Goal: Transaction & Acquisition: Book appointment/travel/reservation

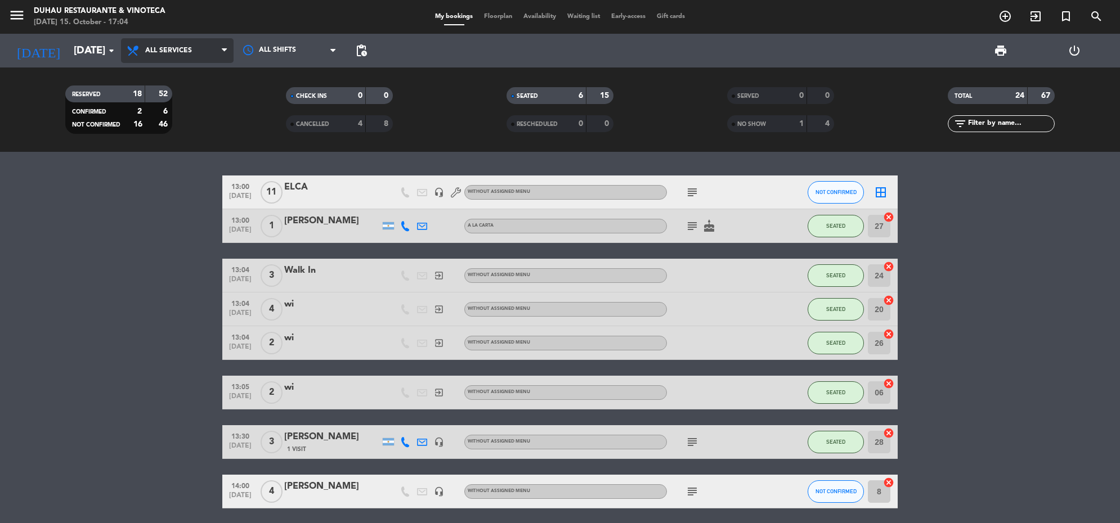
click at [197, 51] on span "All services" at bounding box center [177, 50] width 113 height 25
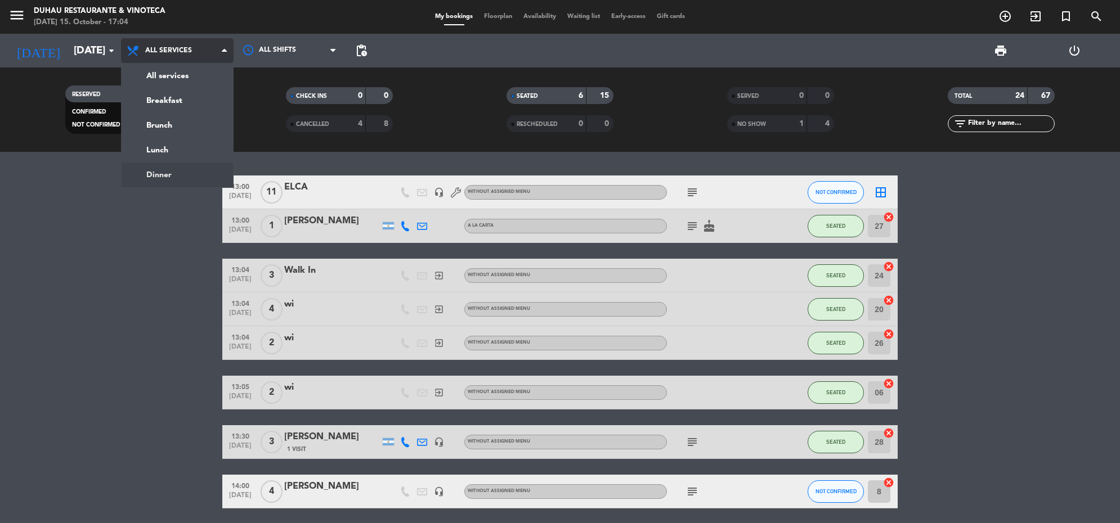
click at [182, 169] on ng-component "menu Duhau Restaurante & Vinoteca [DATE] 15. October - 17:04 My bookings Floorp…" at bounding box center [560, 261] width 1120 height 523
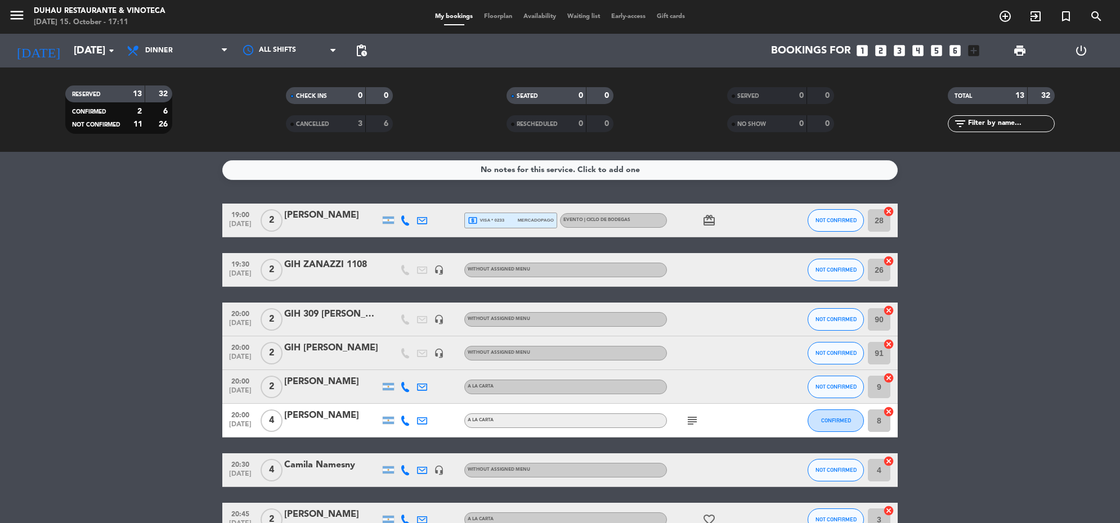
click at [7, 10] on div "menu Duhau Restaurante & Vinoteca [DATE] 15. October - 17:11" at bounding box center [140, 17] width 280 height 26
drag, startPoint x: 6, startPoint y: 17, endPoint x: 27, endPoint y: 27, distance: 23.4
click at [6, 17] on div "menu Duhau Restaurante & Vinoteca [DATE] 15. October - 17:11" at bounding box center [140, 17] width 280 height 26
click at [14, 17] on icon "menu" at bounding box center [16, 15] width 17 height 17
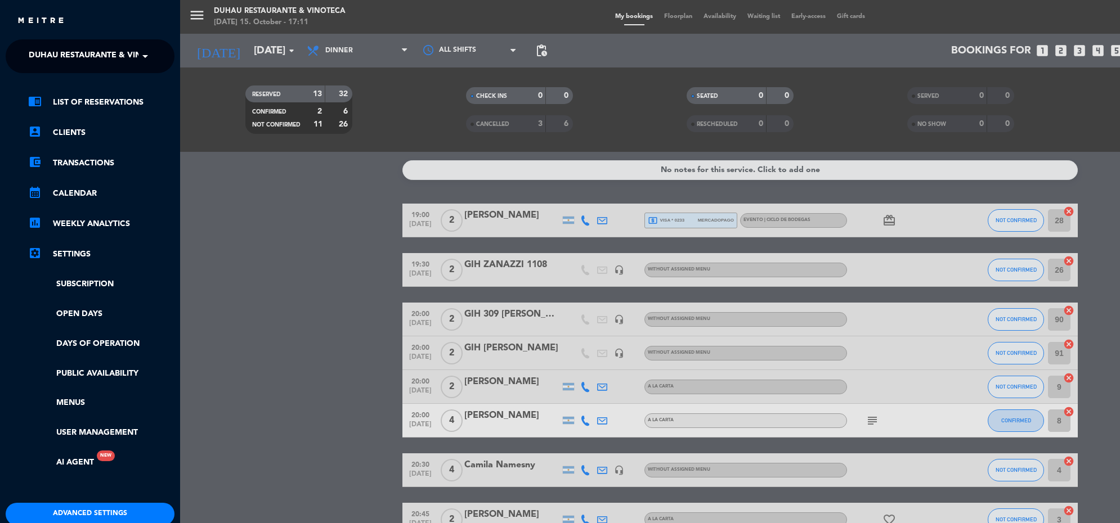
click at [113, 57] on span "Duhau Restaurante & Vinoteca" at bounding box center [99, 56] width 140 height 24
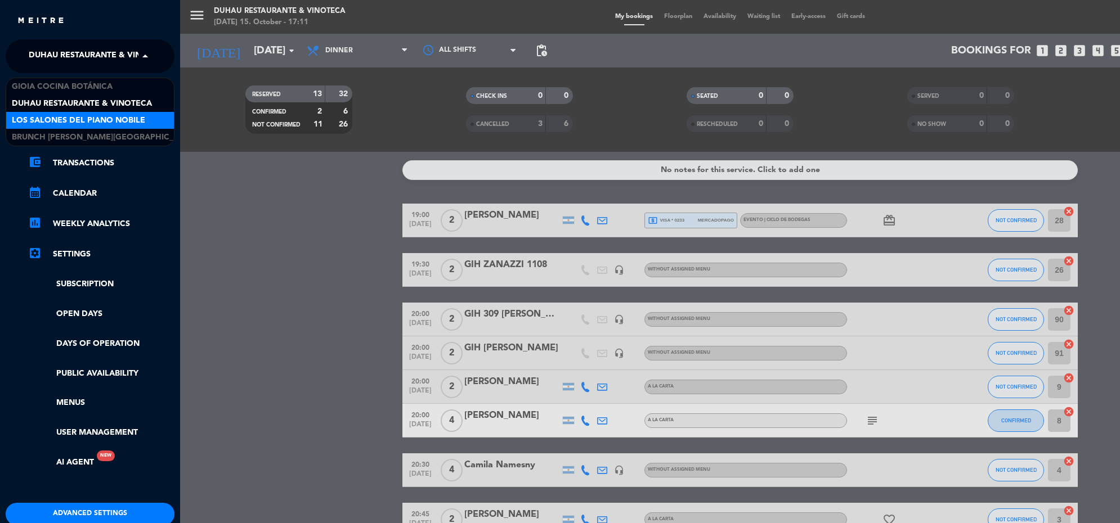
drag, startPoint x: 136, startPoint y: 122, endPoint x: 313, endPoint y: 31, distance: 199.1
click at [138, 117] on span "Los Salones del Piano Nobile" at bounding box center [78, 120] width 133 height 13
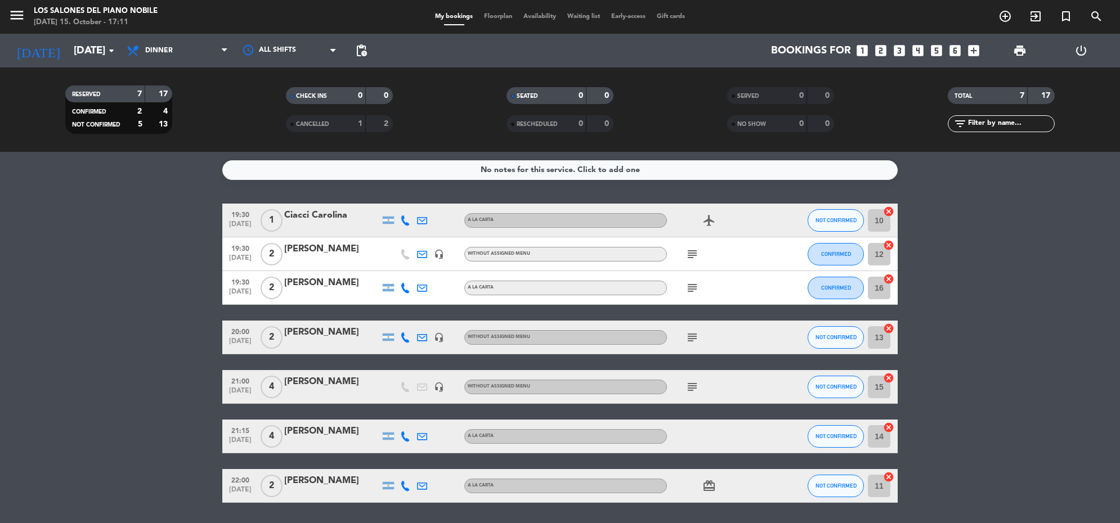
click at [878, 51] on icon "looks_two" at bounding box center [880, 50] width 15 height 15
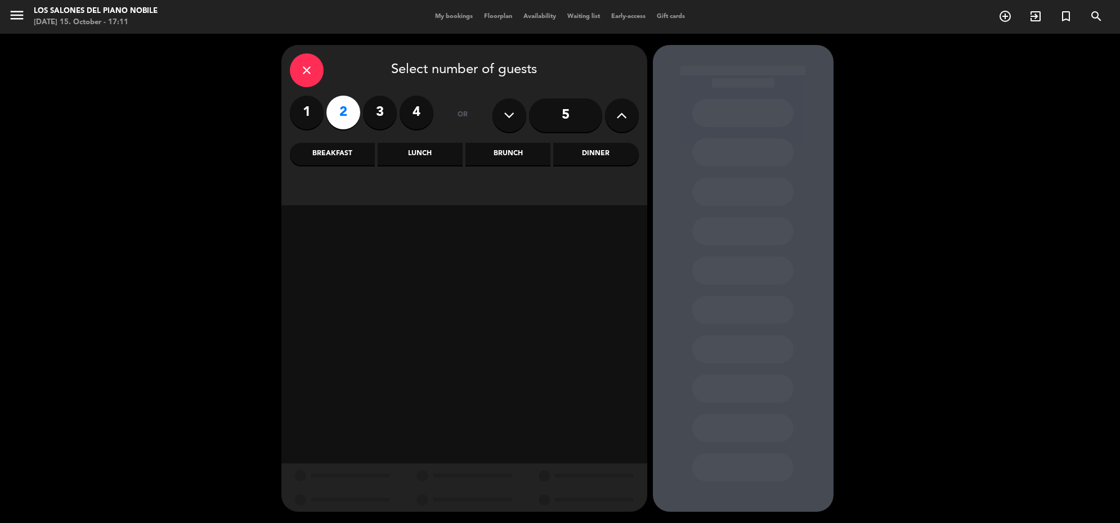
click at [428, 159] on div "Lunch" at bounding box center [420, 154] width 85 height 23
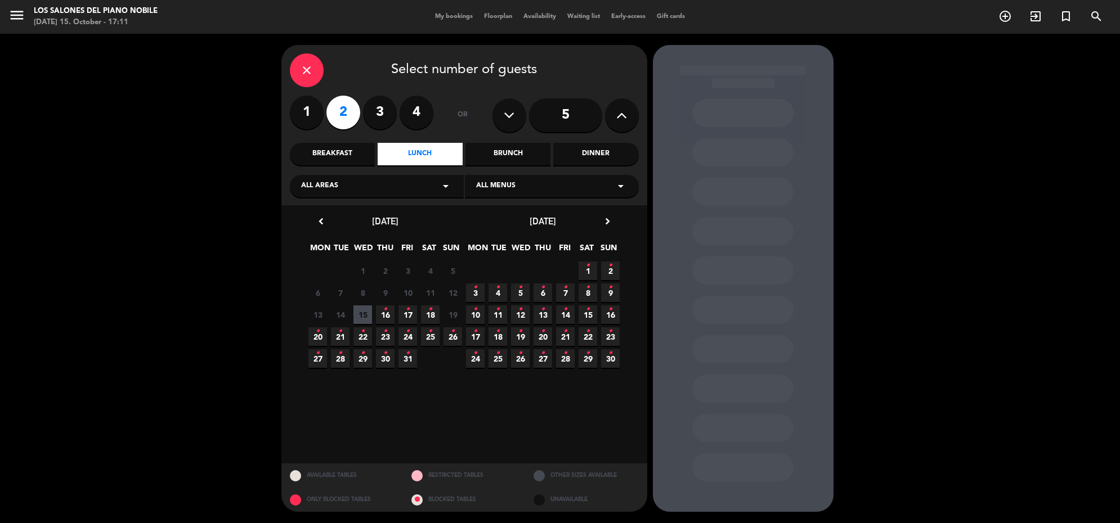
click at [404, 313] on span "17 •" at bounding box center [407, 315] width 19 height 19
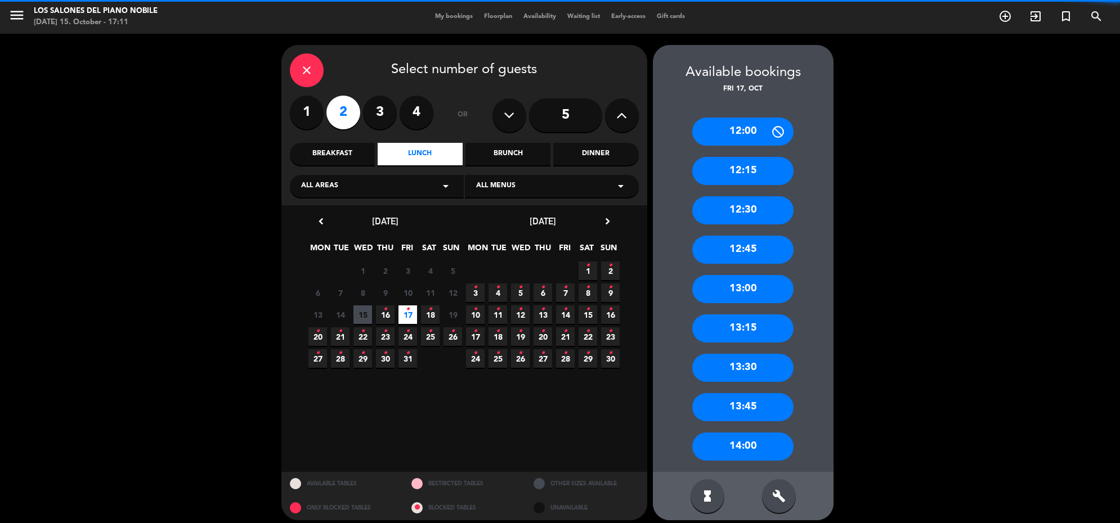
click at [769, 500] on div "build" at bounding box center [779, 496] width 34 height 34
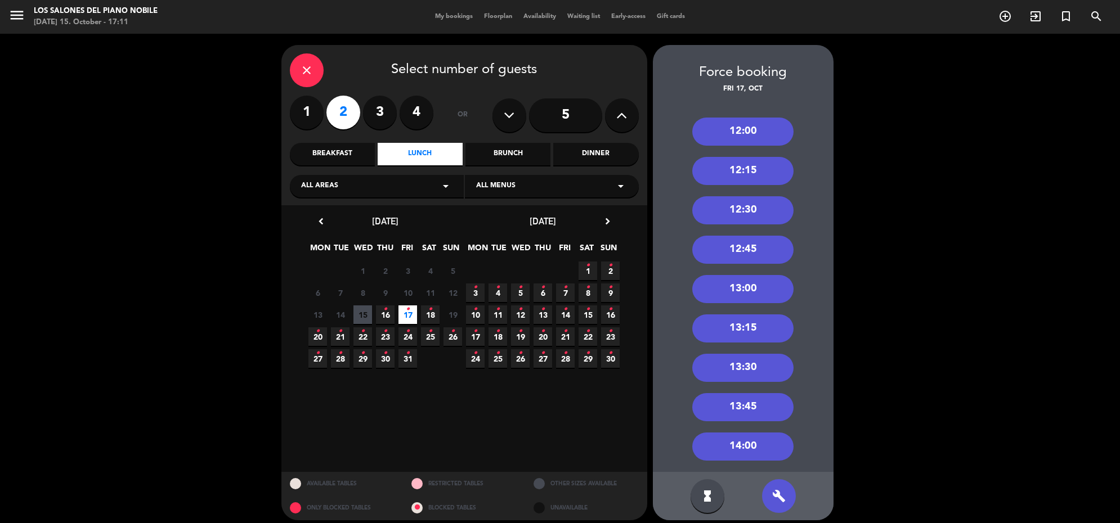
drag, startPoint x: 755, startPoint y: 286, endPoint x: 530, endPoint y: 173, distance: 251.7
click at [753, 286] on div "13:00" at bounding box center [742, 289] width 101 height 28
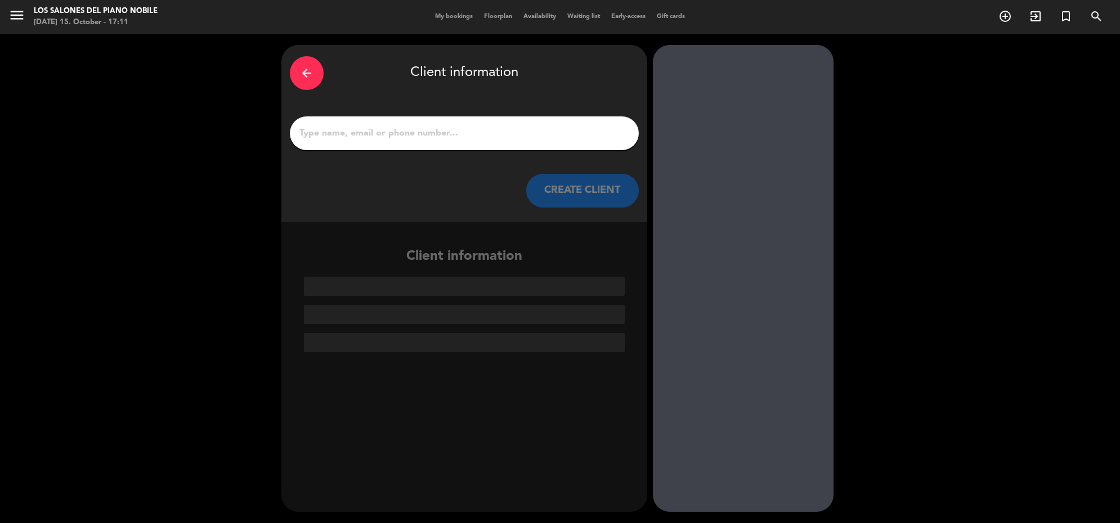
click at [496, 133] on input "1" at bounding box center [464, 133] width 332 height 16
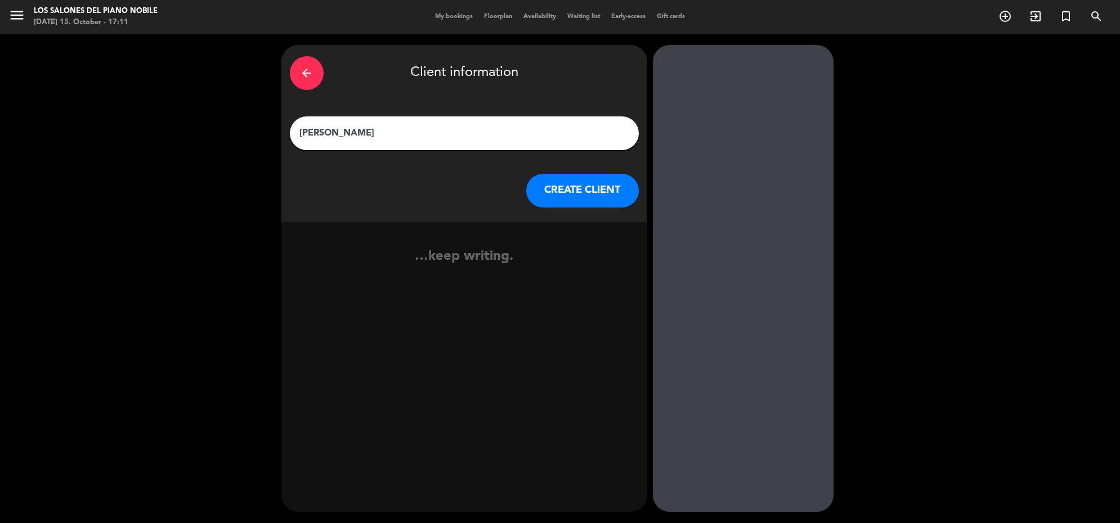
type input "[PERSON_NAME]"
click at [546, 183] on button "CREATE CLIENT" at bounding box center [582, 191] width 113 height 34
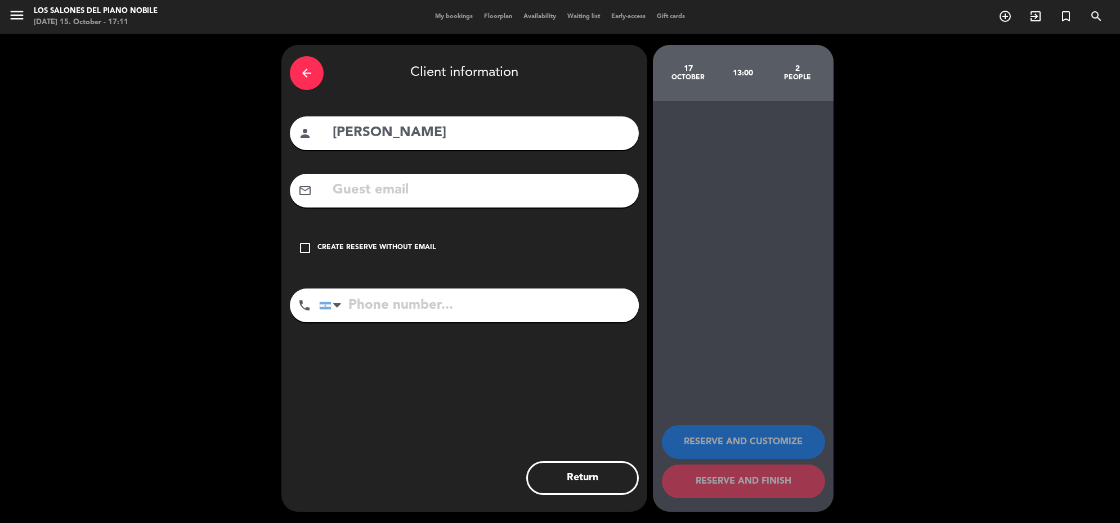
click at [400, 232] on div "check_box_outline_blank Create reserve without email" at bounding box center [464, 248] width 349 height 34
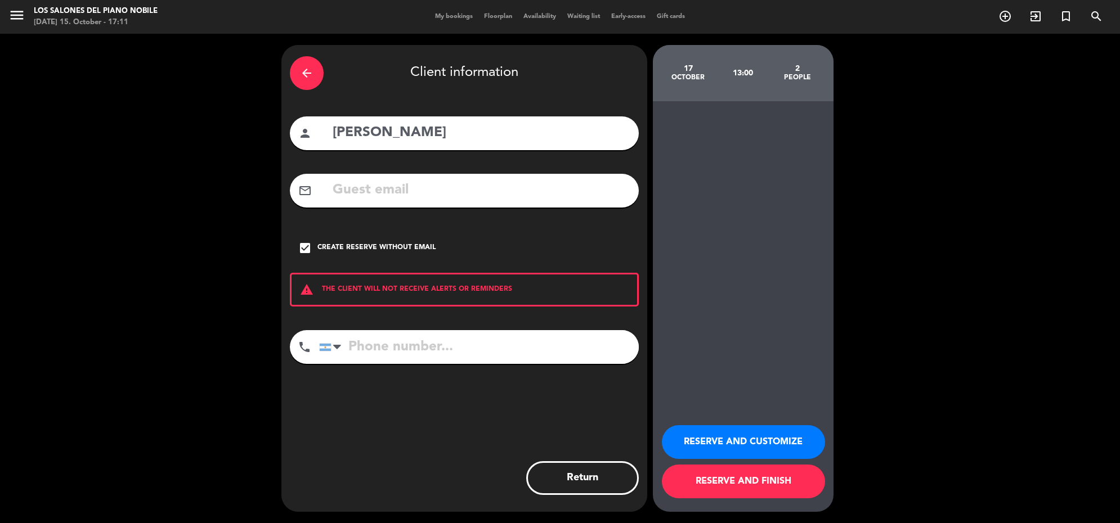
click at [402, 249] on div "Create reserve without email" at bounding box center [376, 248] width 118 height 11
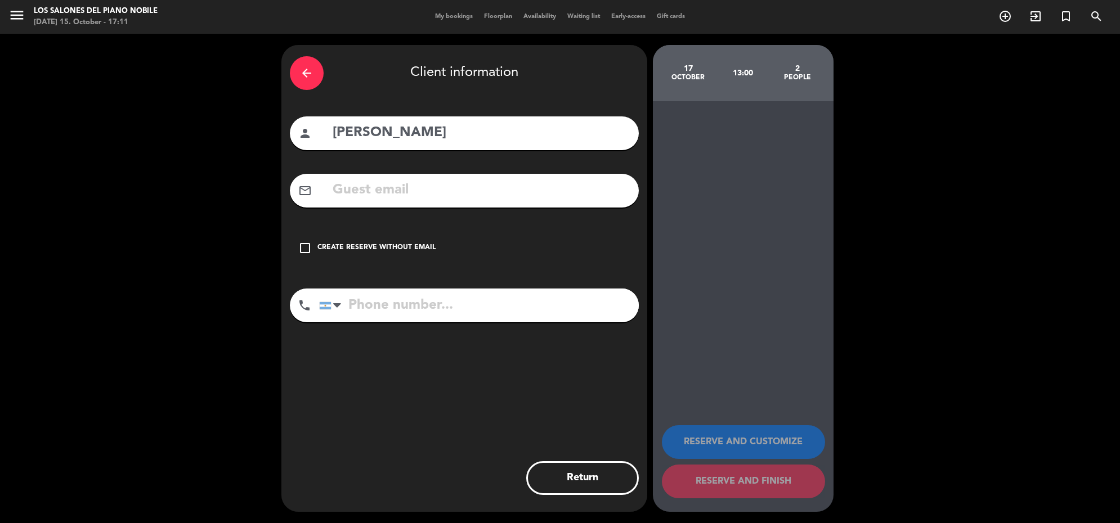
click at [386, 236] on div "check_box_outline_blank Create reserve without email" at bounding box center [464, 248] width 349 height 34
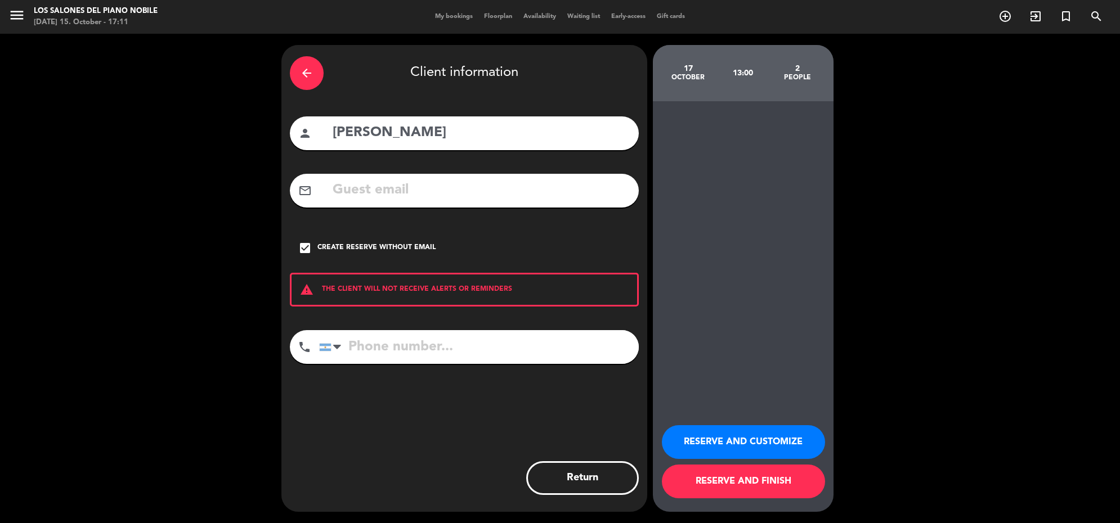
click at [773, 479] on button "RESERVE AND FINISH" at bounding box center [743, 482] width 163 height 34
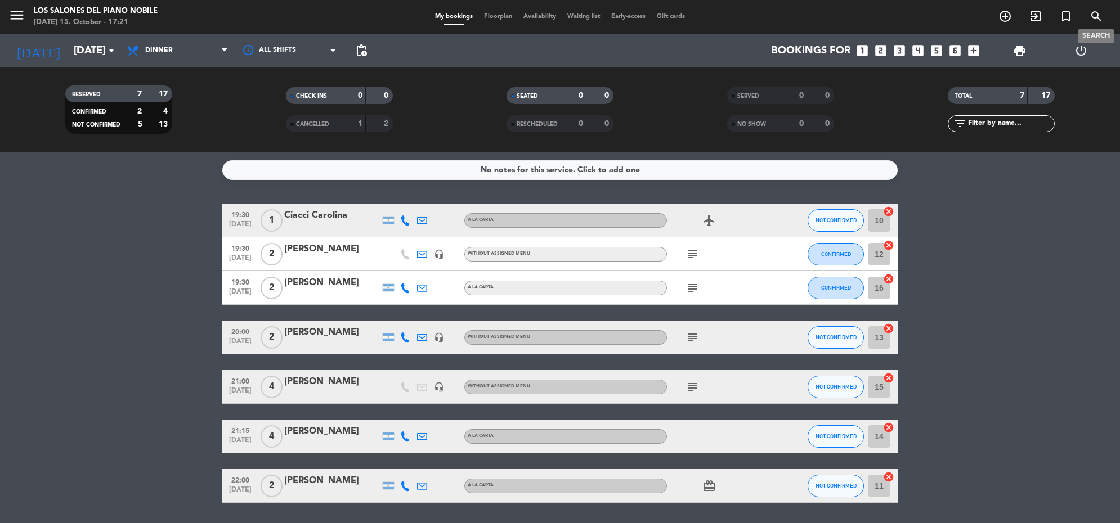
click at [1092, 11] on icon "search" at bounding box center [1097, 17] width 14 height 14
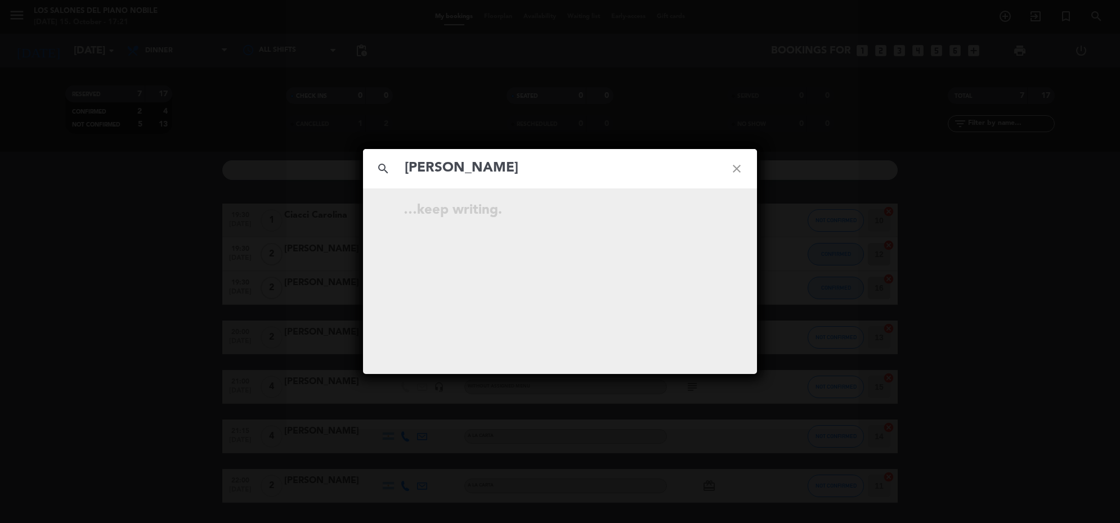
type input "[PERSON_NAME]"
click at [710, 209] on icon "open_in_new" at bounding box center [709, 212] width 14 height 14
